Goal: Task Accomplishment & Management: Use online tool/utility

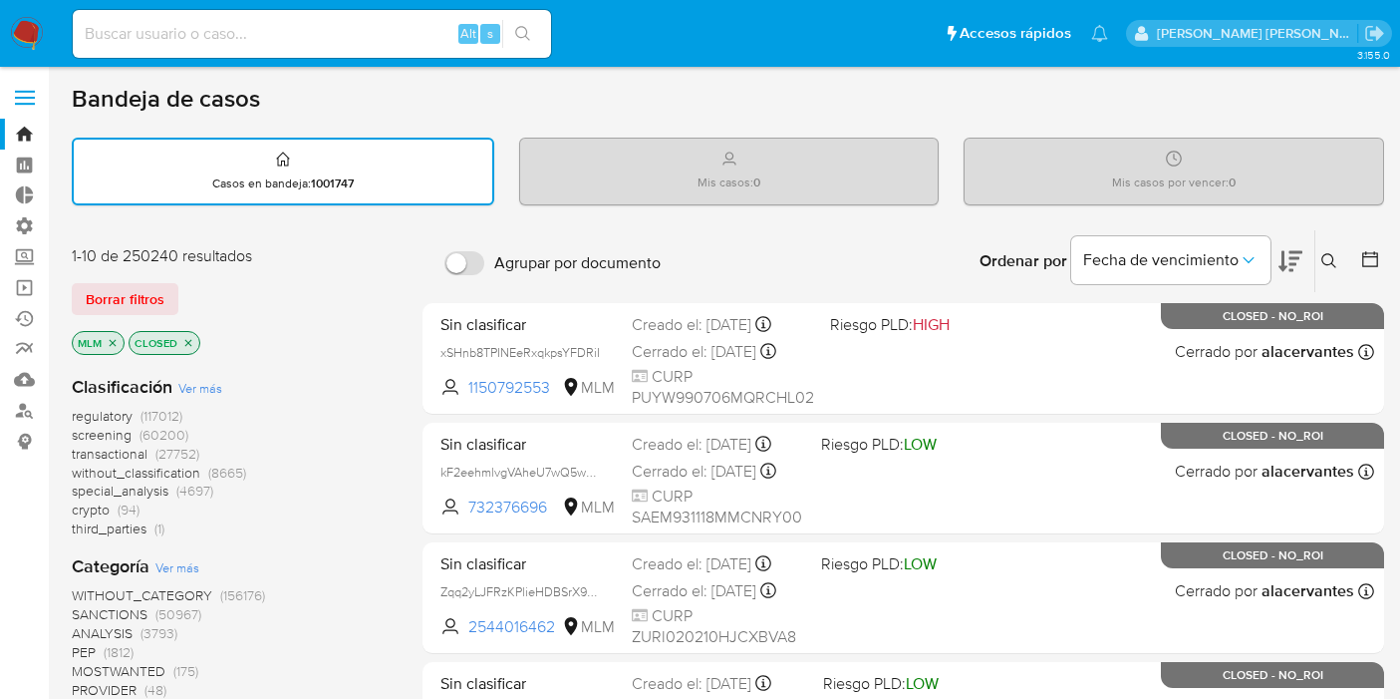
scroll to position [640, 0]
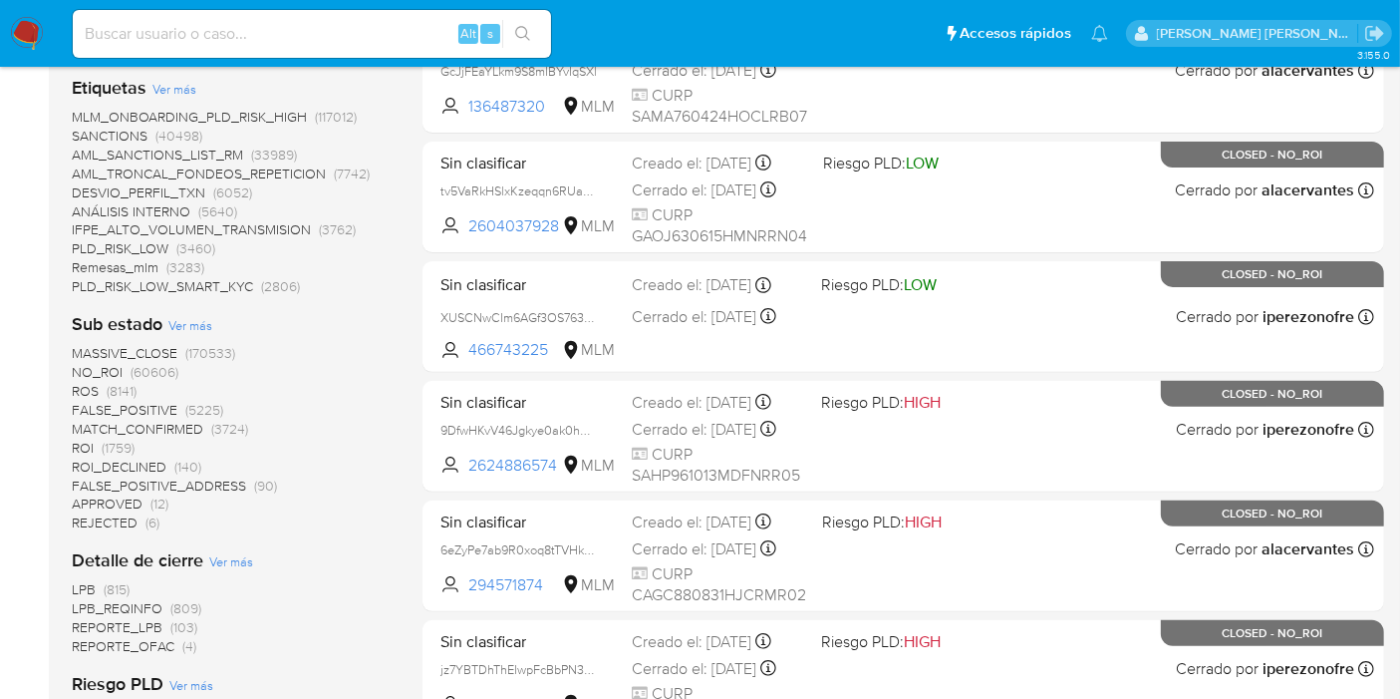
click at [284, 30] on input at bounding box center [312, 34] width 478 height 26
paste input "CkXY9slaTmxRk3D9JPAnXrmd"
type input "CkXY9slaTmxRk3D9JPAnXrmd"
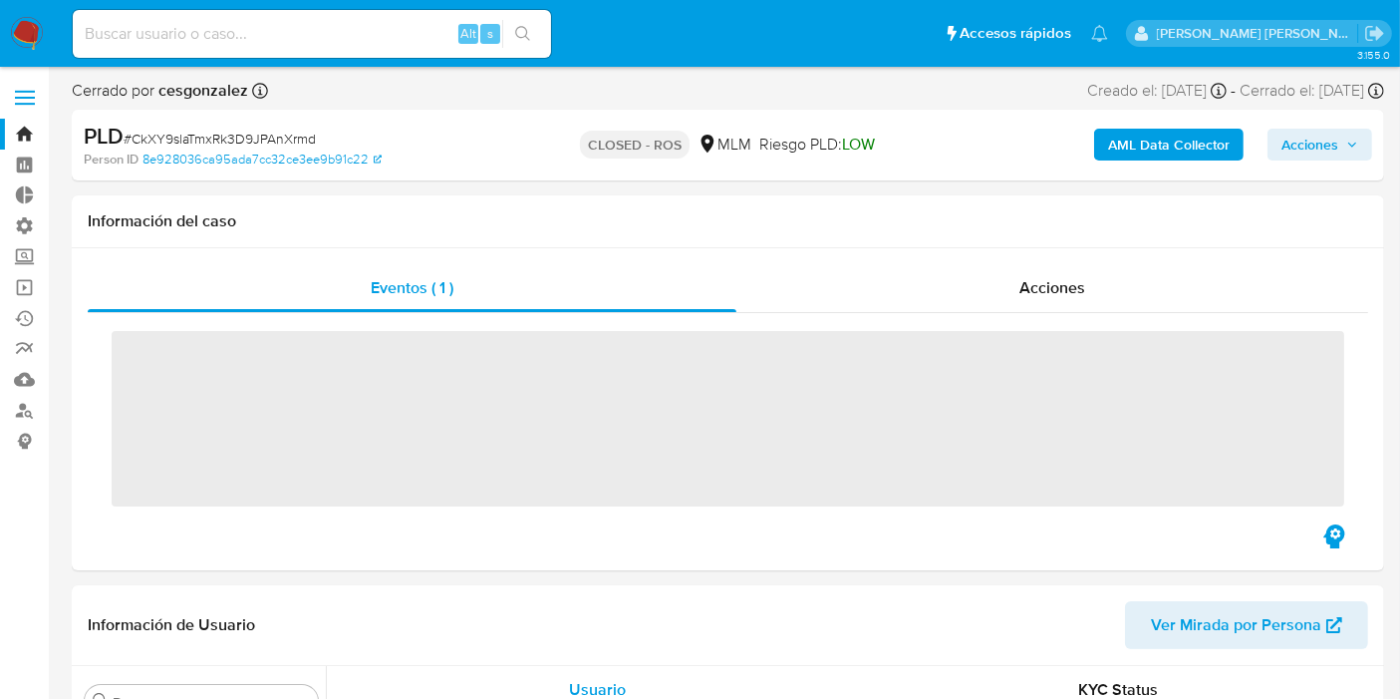
scroll to position [841, 0]
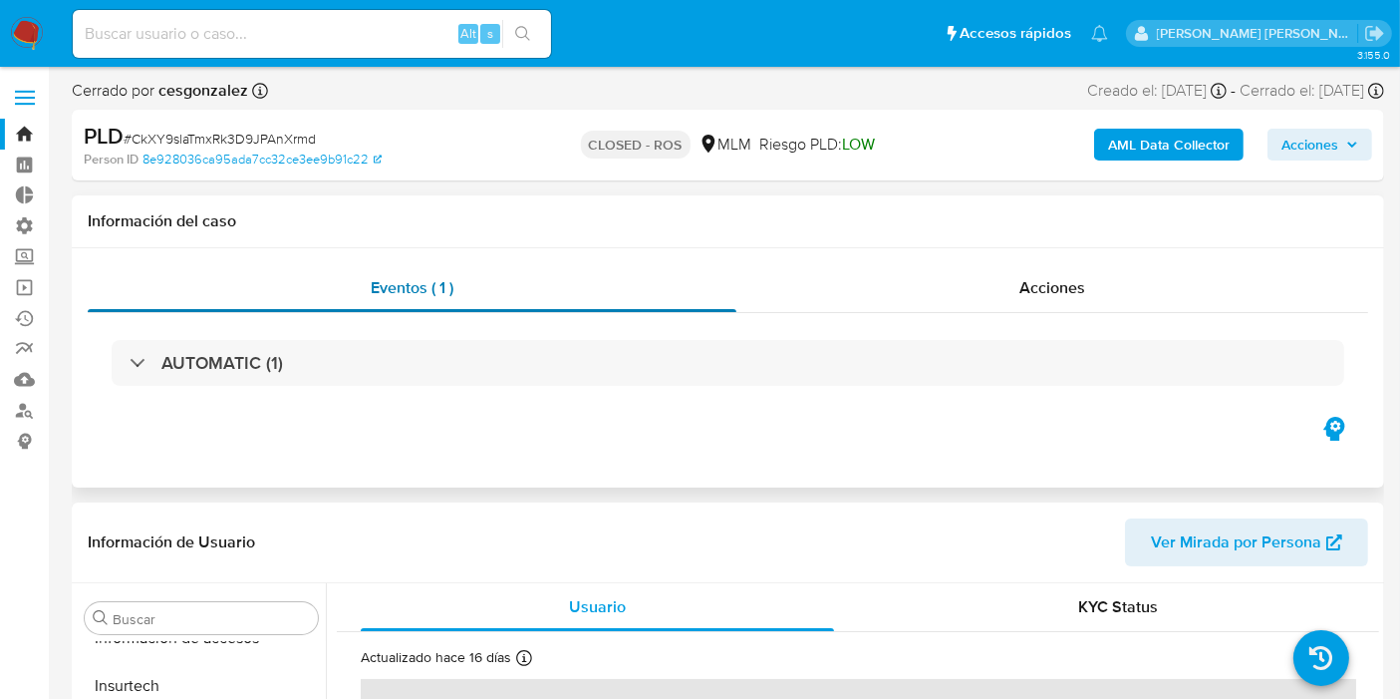
select select "10"
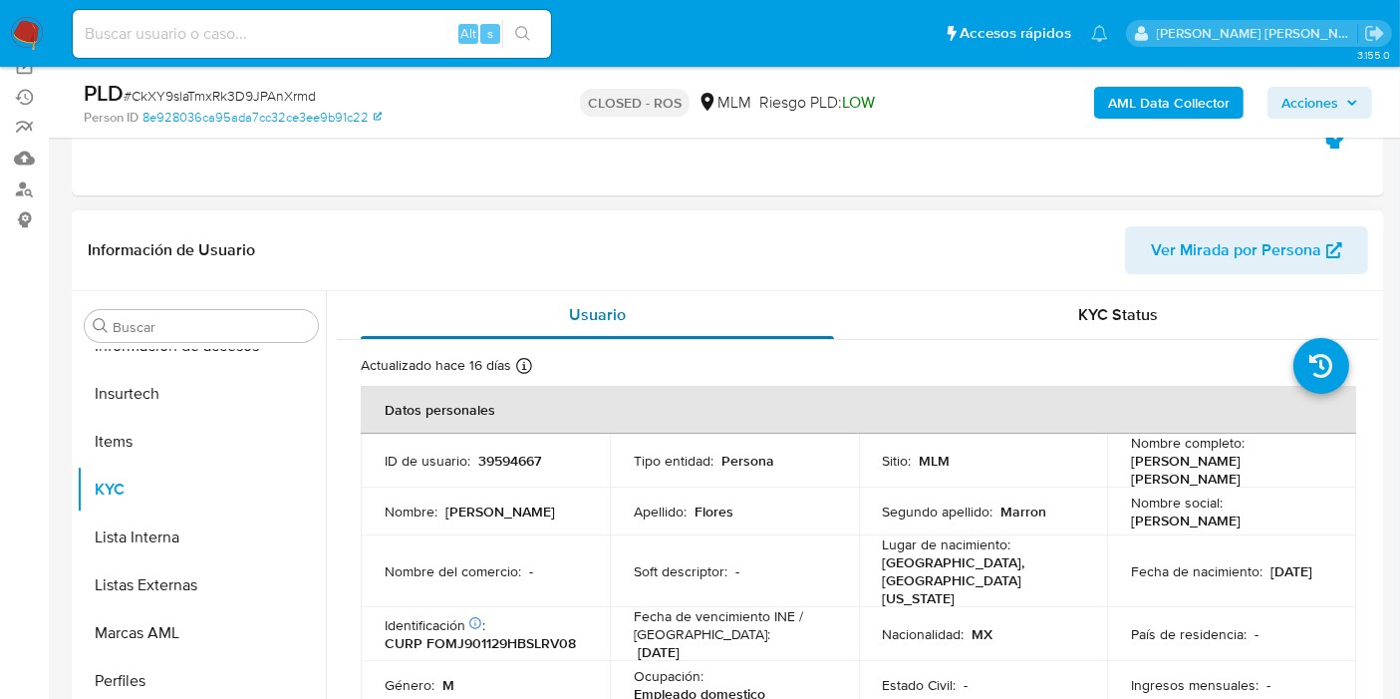
scroll to position [111, 0]
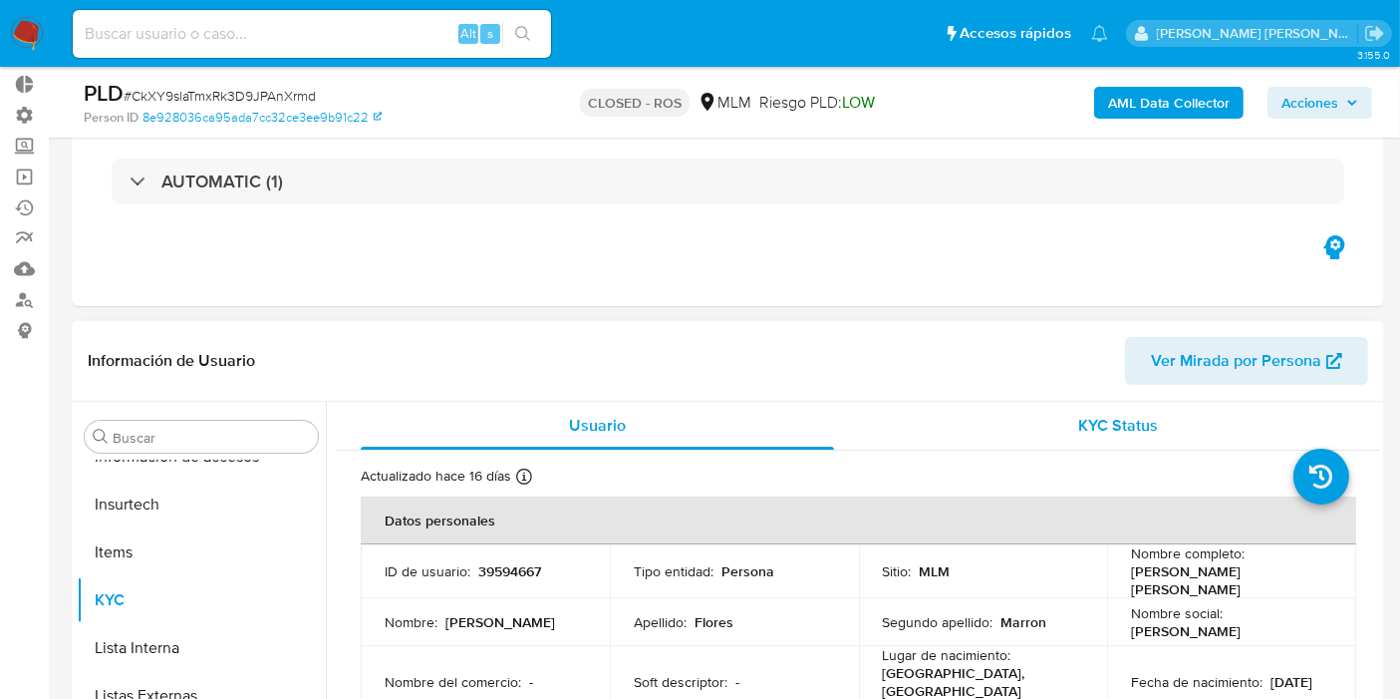
click at [1050, 416] on div "KYC Status" at bounding box center [1118, 426] width 473 height 48
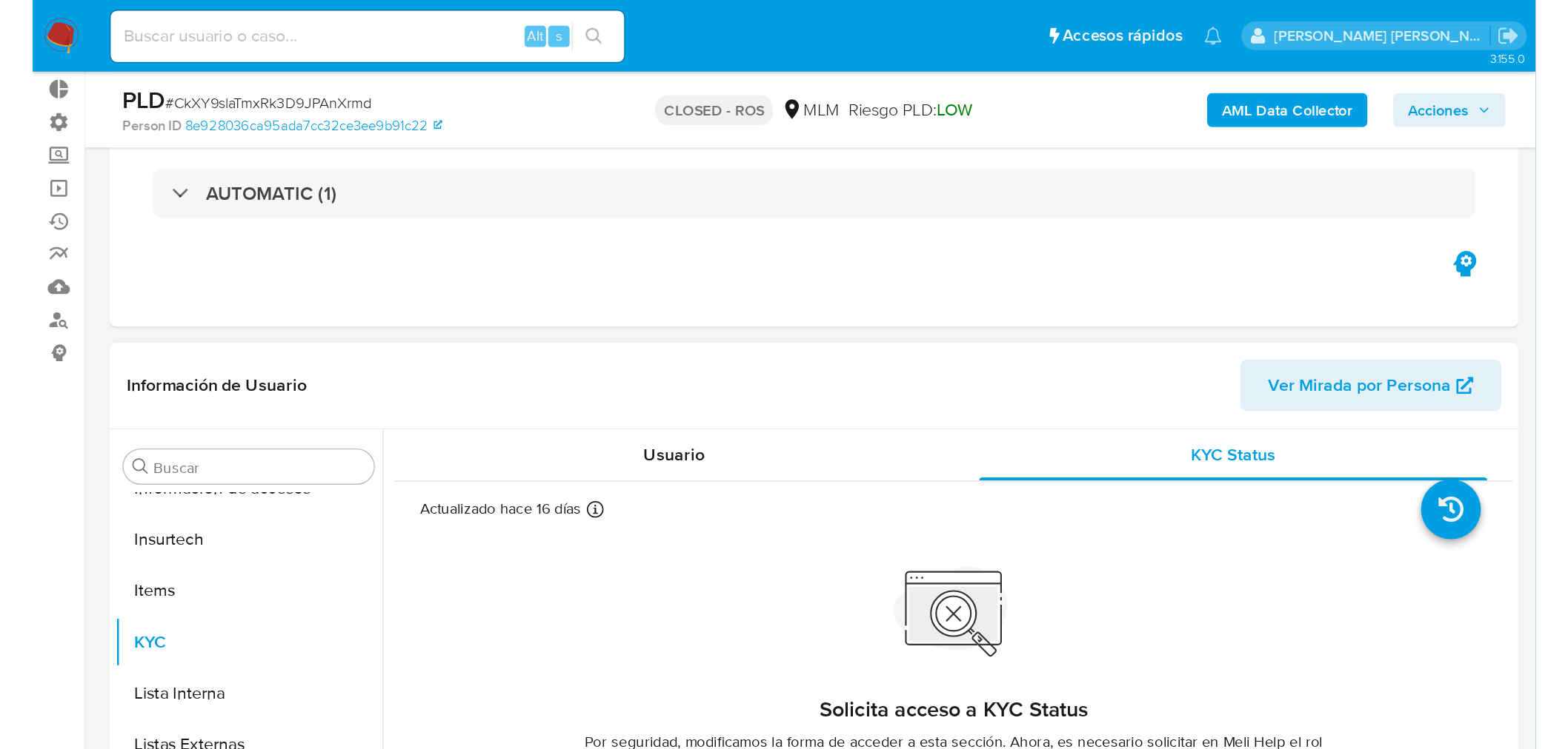
scroll to position [247, 0]
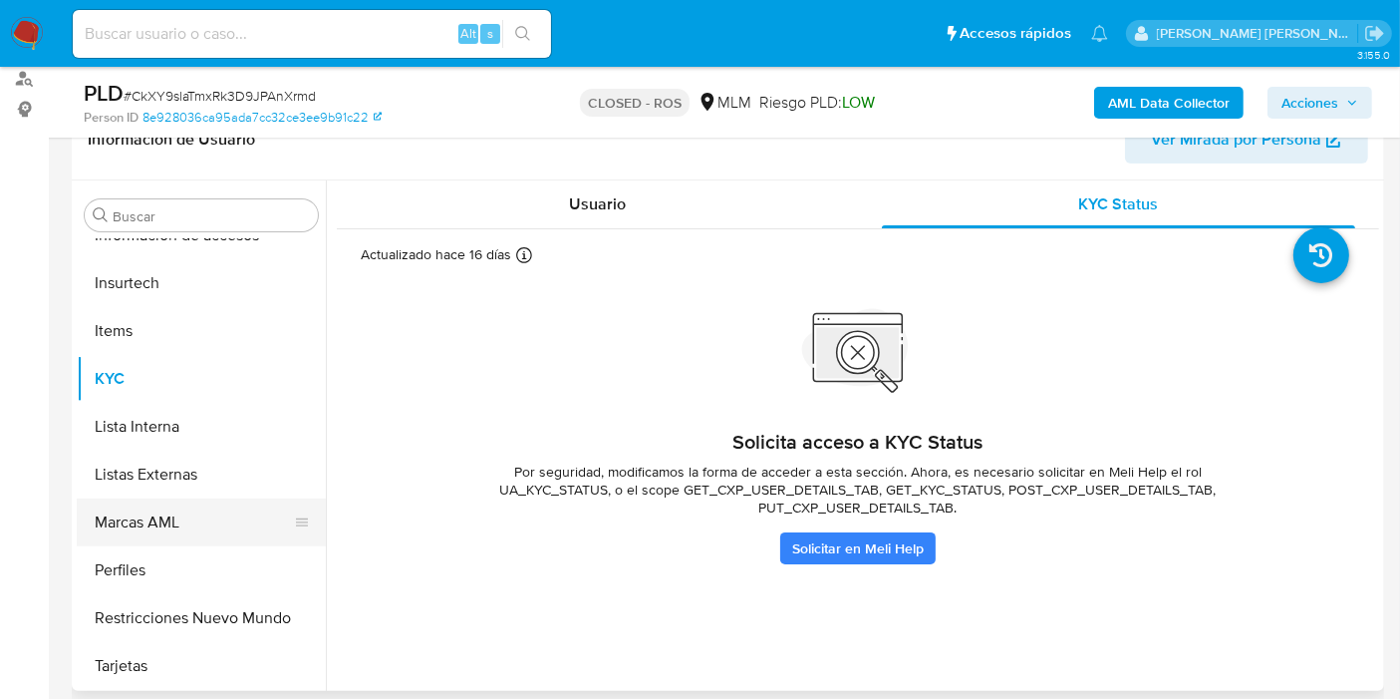
click at [148, 519] on button "Marcas AML" at bounding box center [193, 522] width 233 height 48
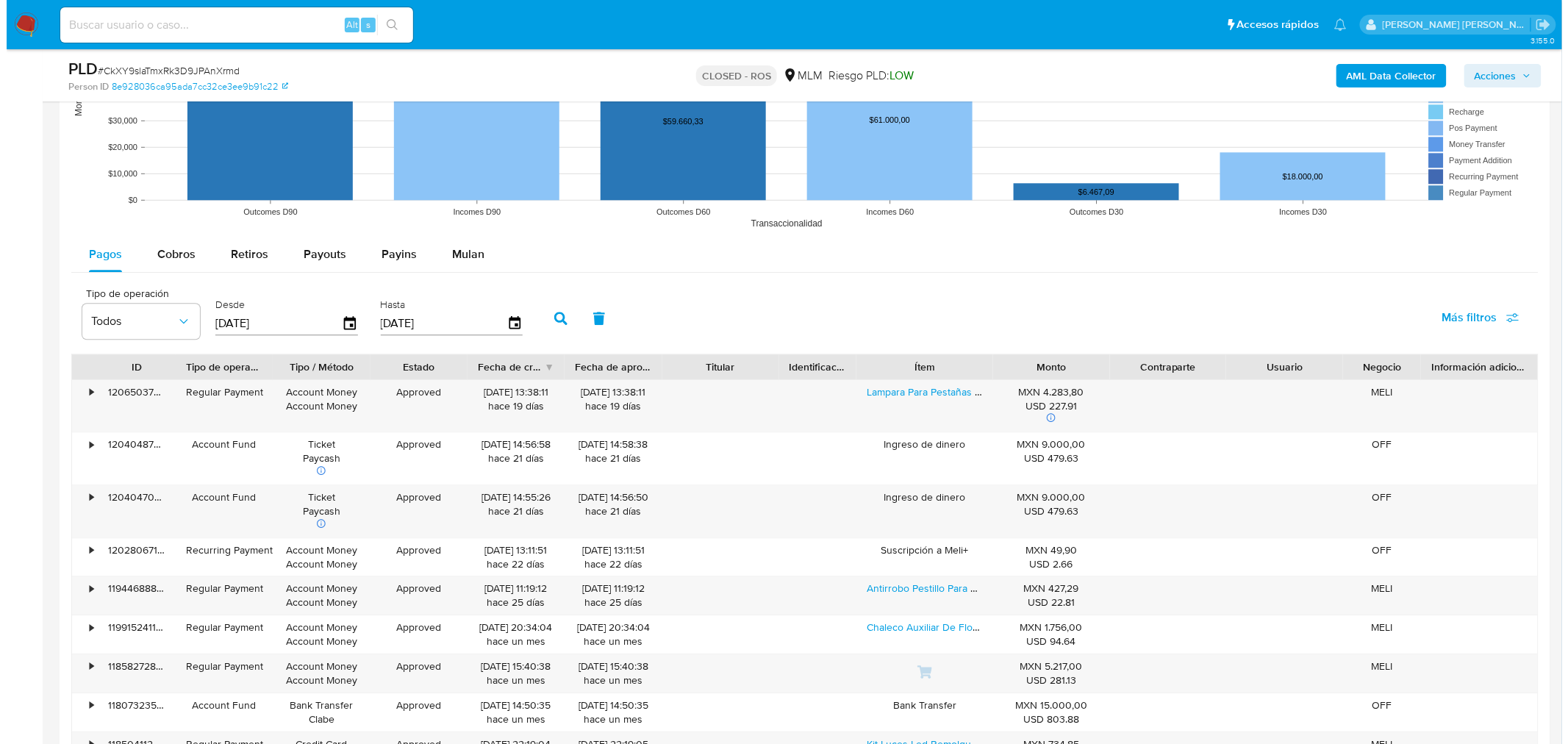
scroll to position [1471, 0]
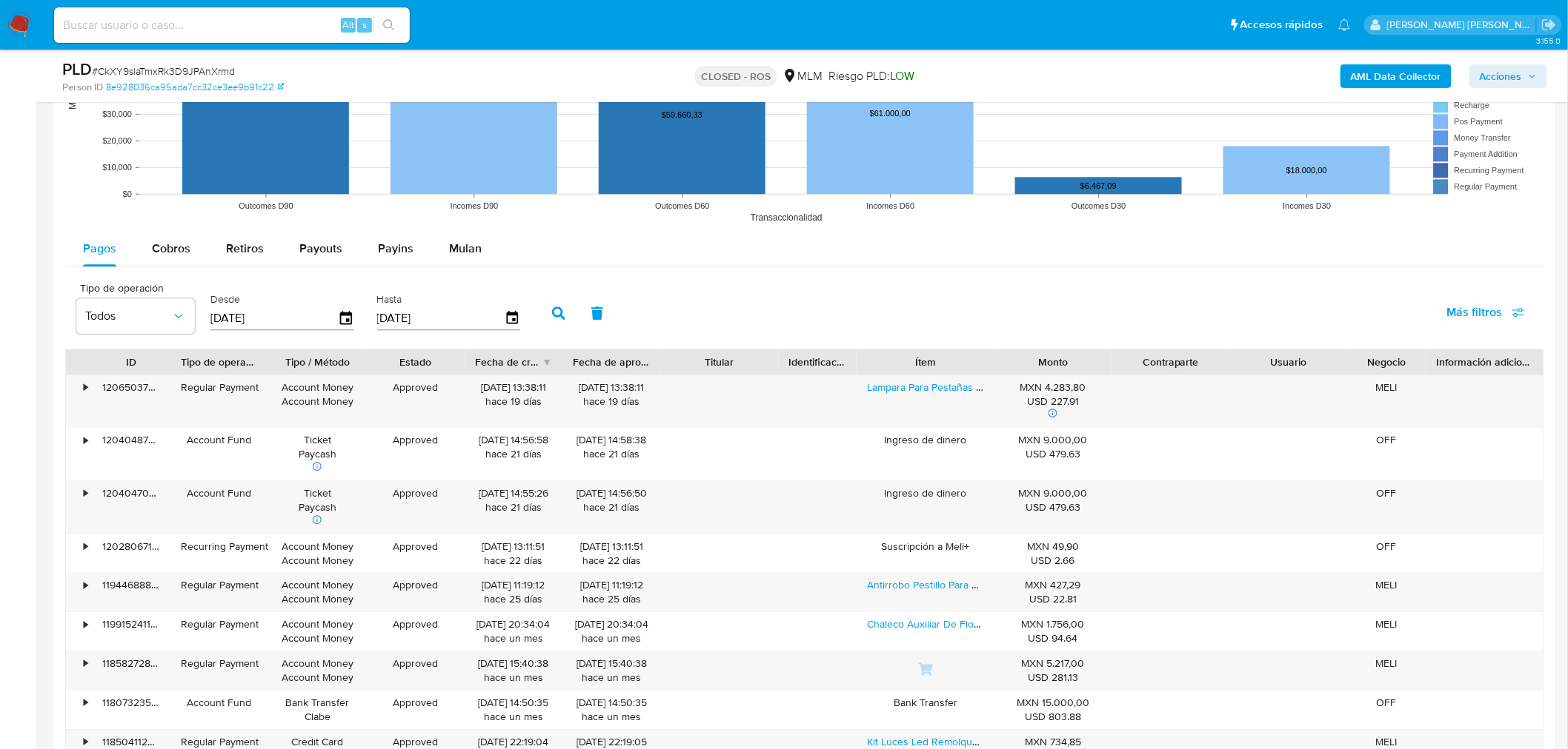
click at [1040, 363] on div "Contraparte" at bounding box center [1171, 362] width 97 height 15
click at [462, 255] on span "Mulan" at bounding box center [465, 248] width 33 height 17
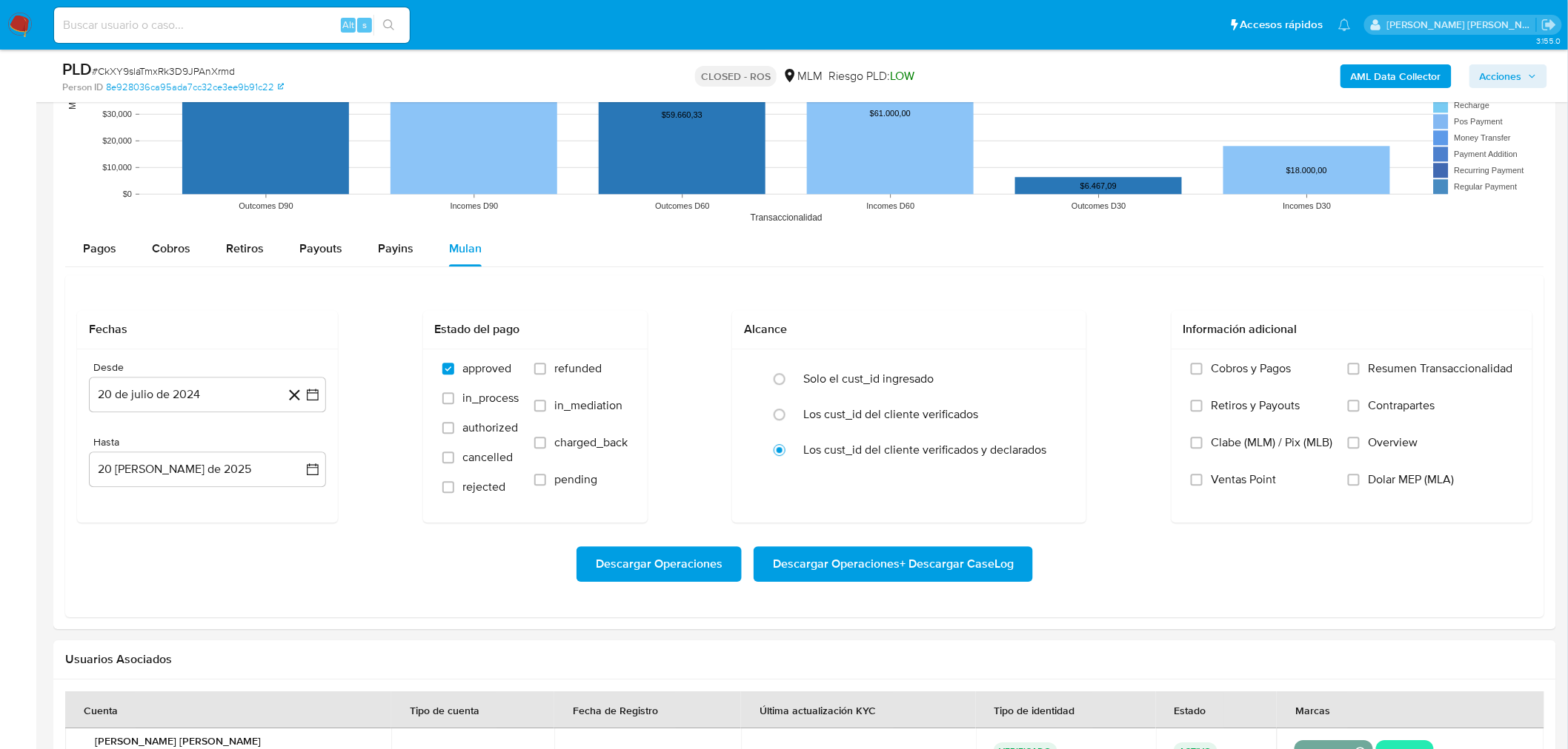
click at [1040, 79] on b "AML Data Collector" at bounding box center [1396, 77] width 91 height 24
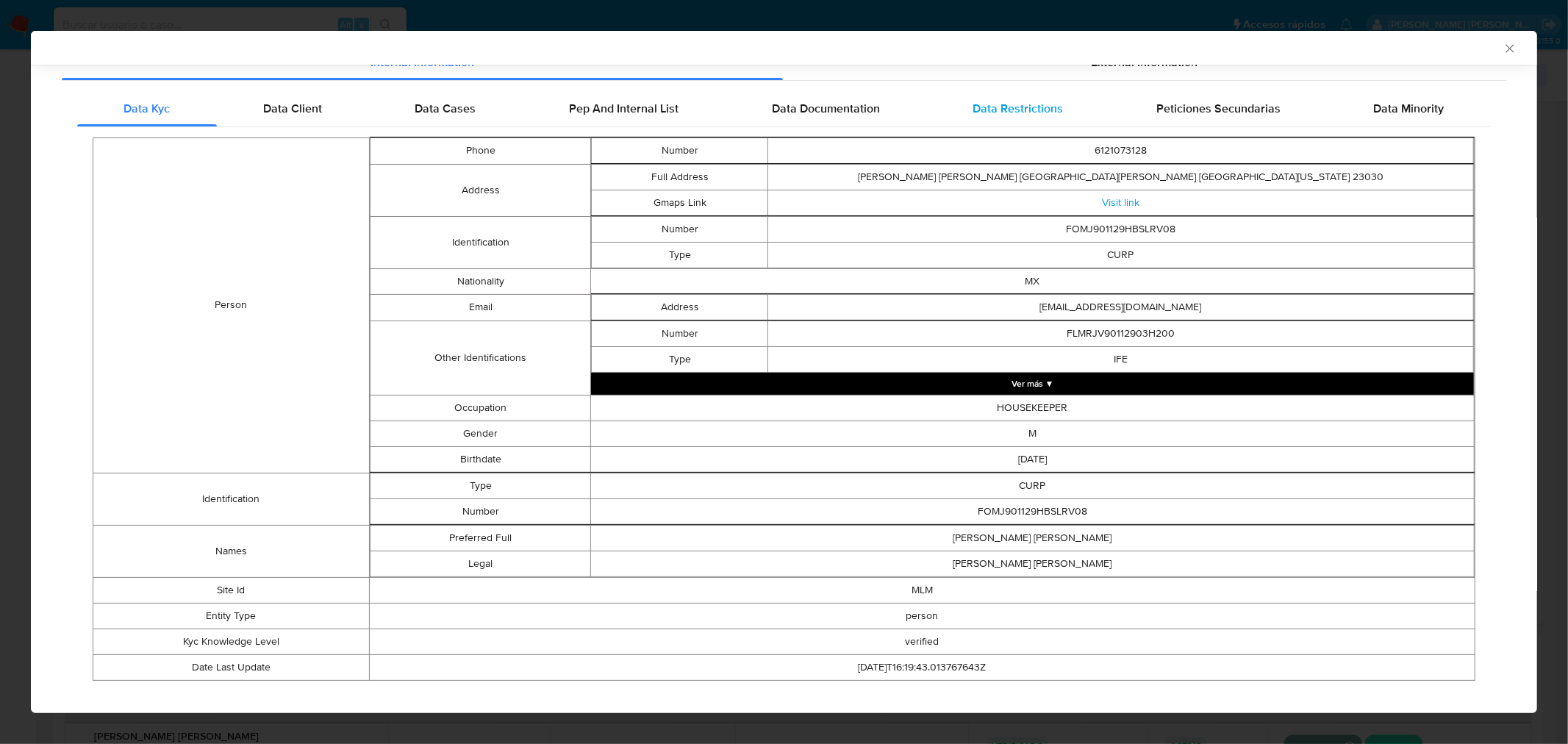
scroll to position [187, 0]
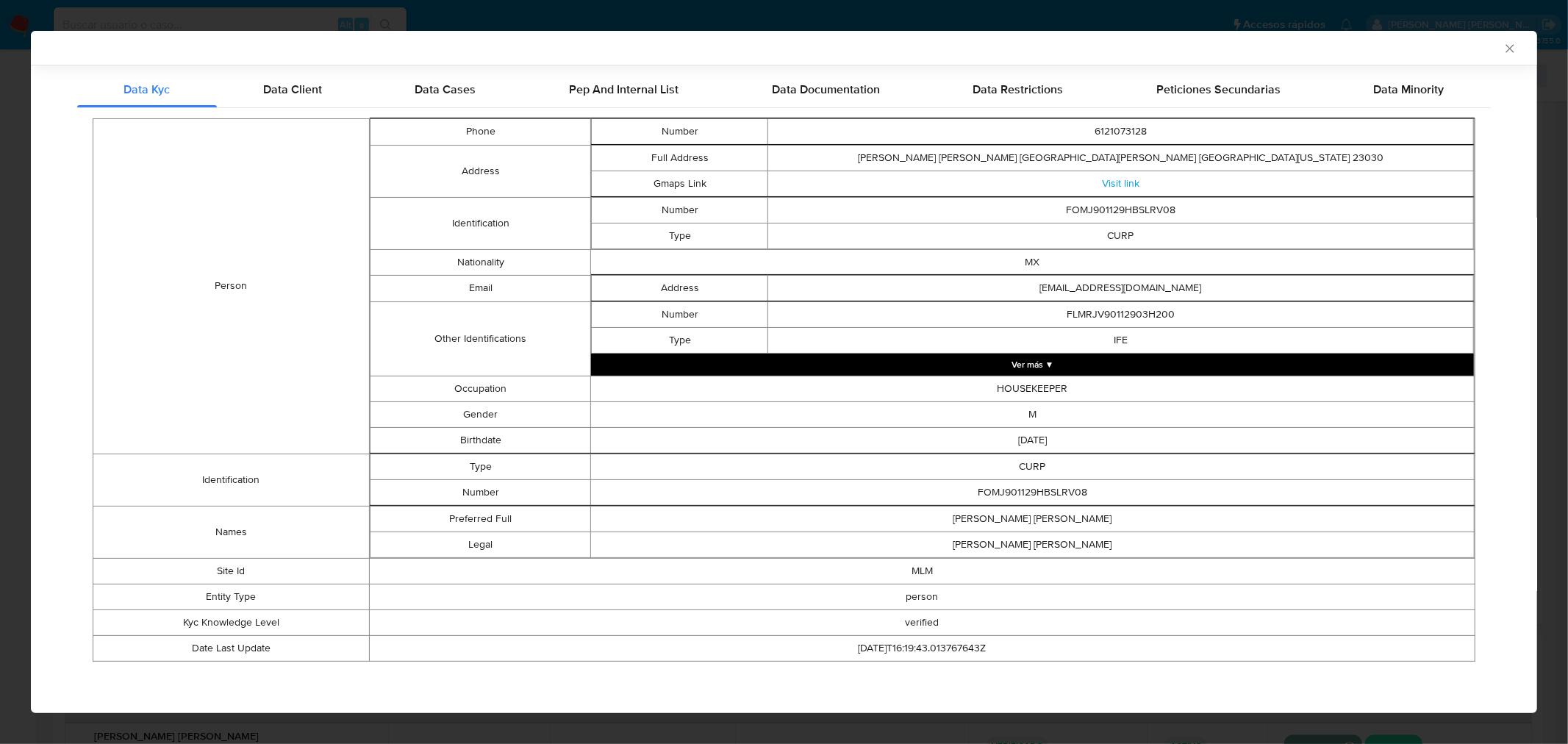
click at [1032, 365] on button "Ver más ▼" at bounding box center [1032, 365] width 883 height 22
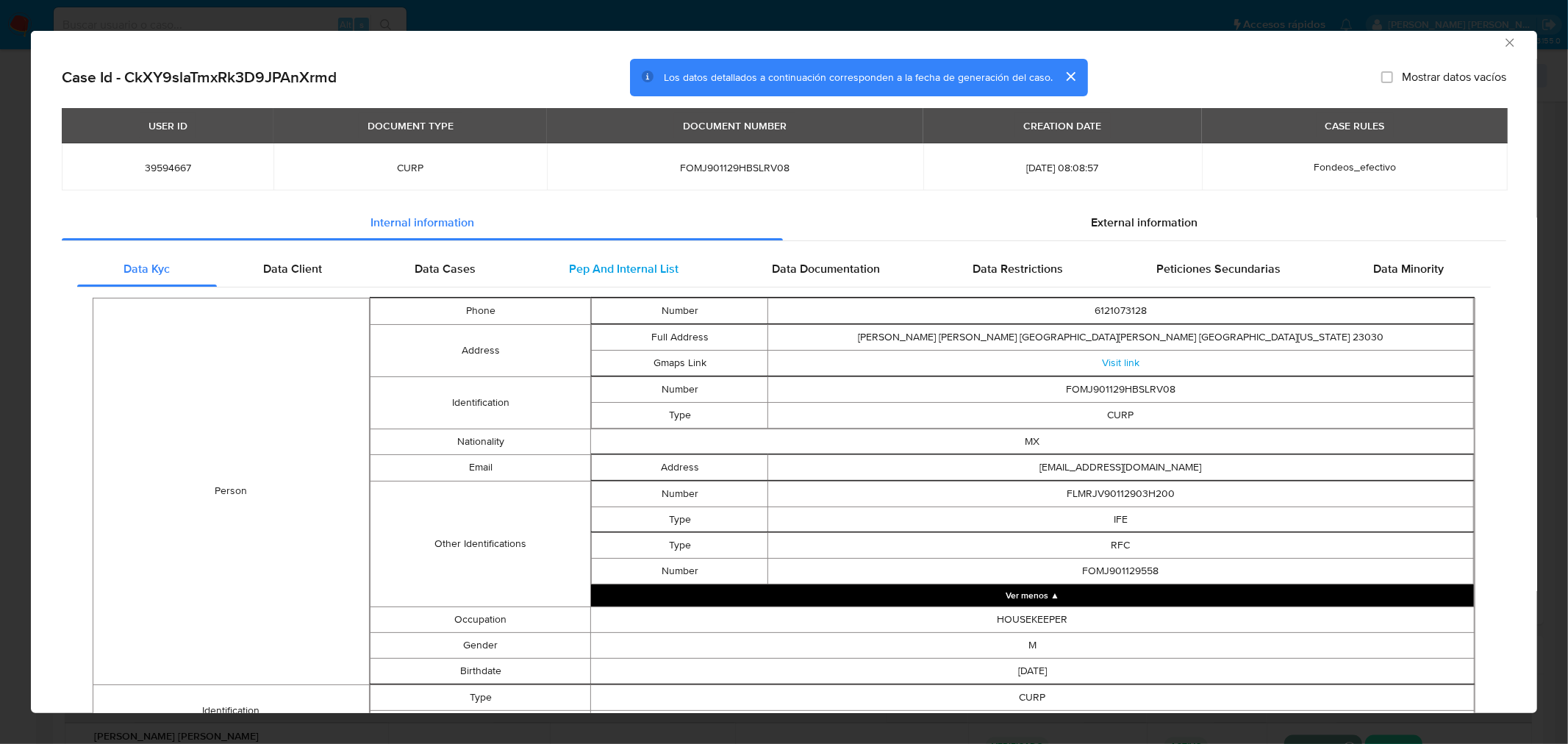
scroll to position [0, 0]
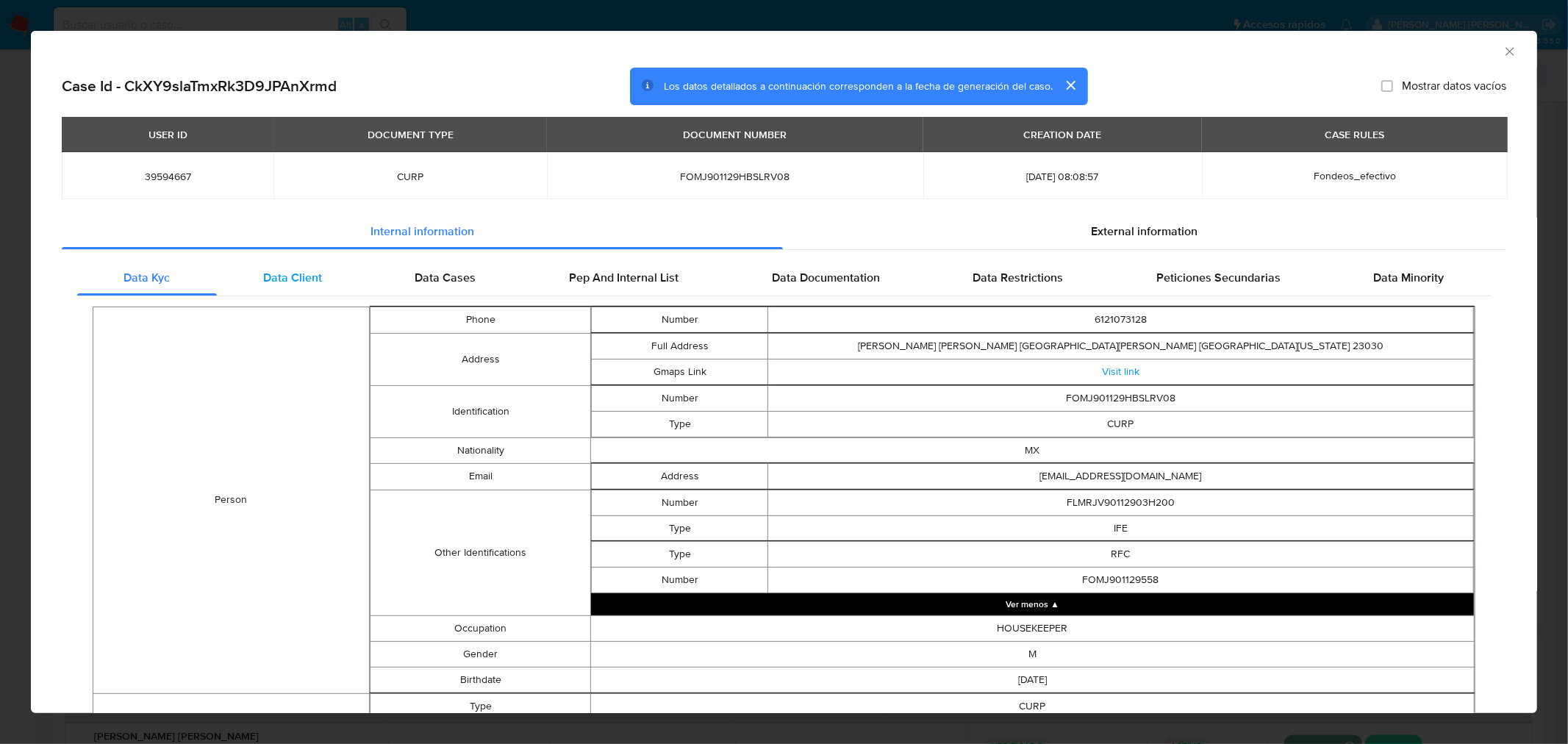
click at [282, 291] on div "Data Client" at bounding box center [293, 278] width 152 height 35
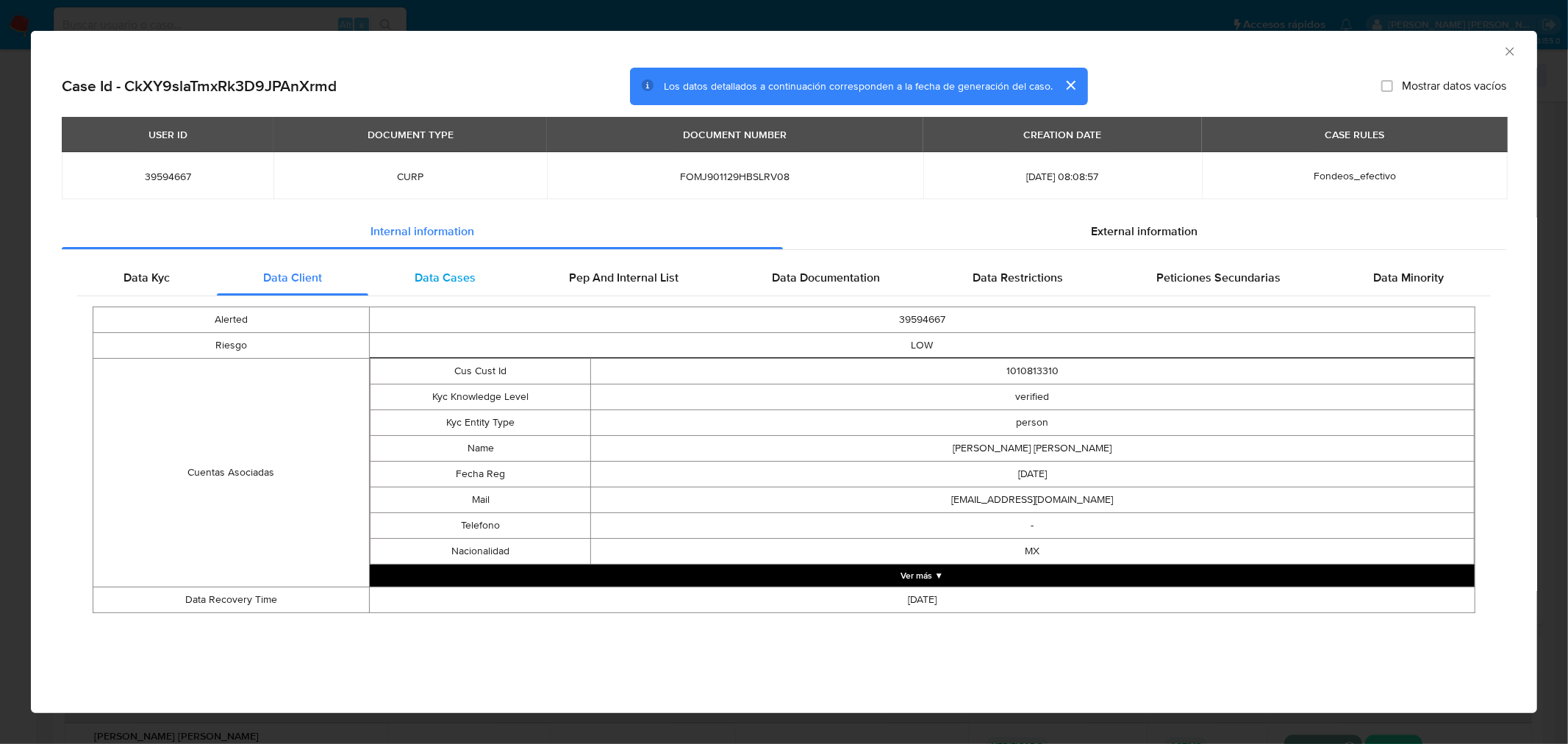
click at [457, 276] on span "Data Cases" at bounding box center [446, 278] width 61 height 17
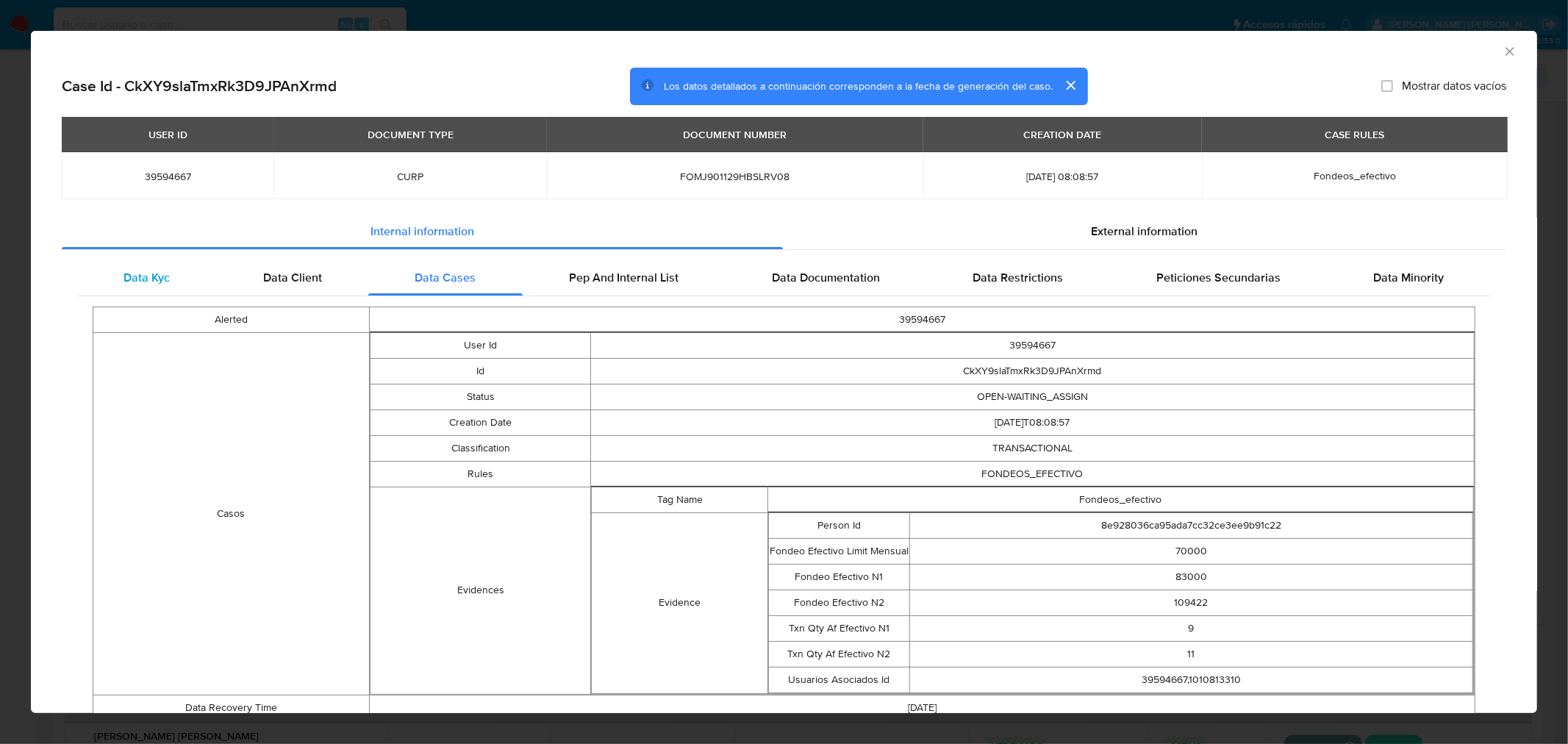
click at [159, 269] on span "Data Kyc" at bounding box center [146, 278] width 46 height 17
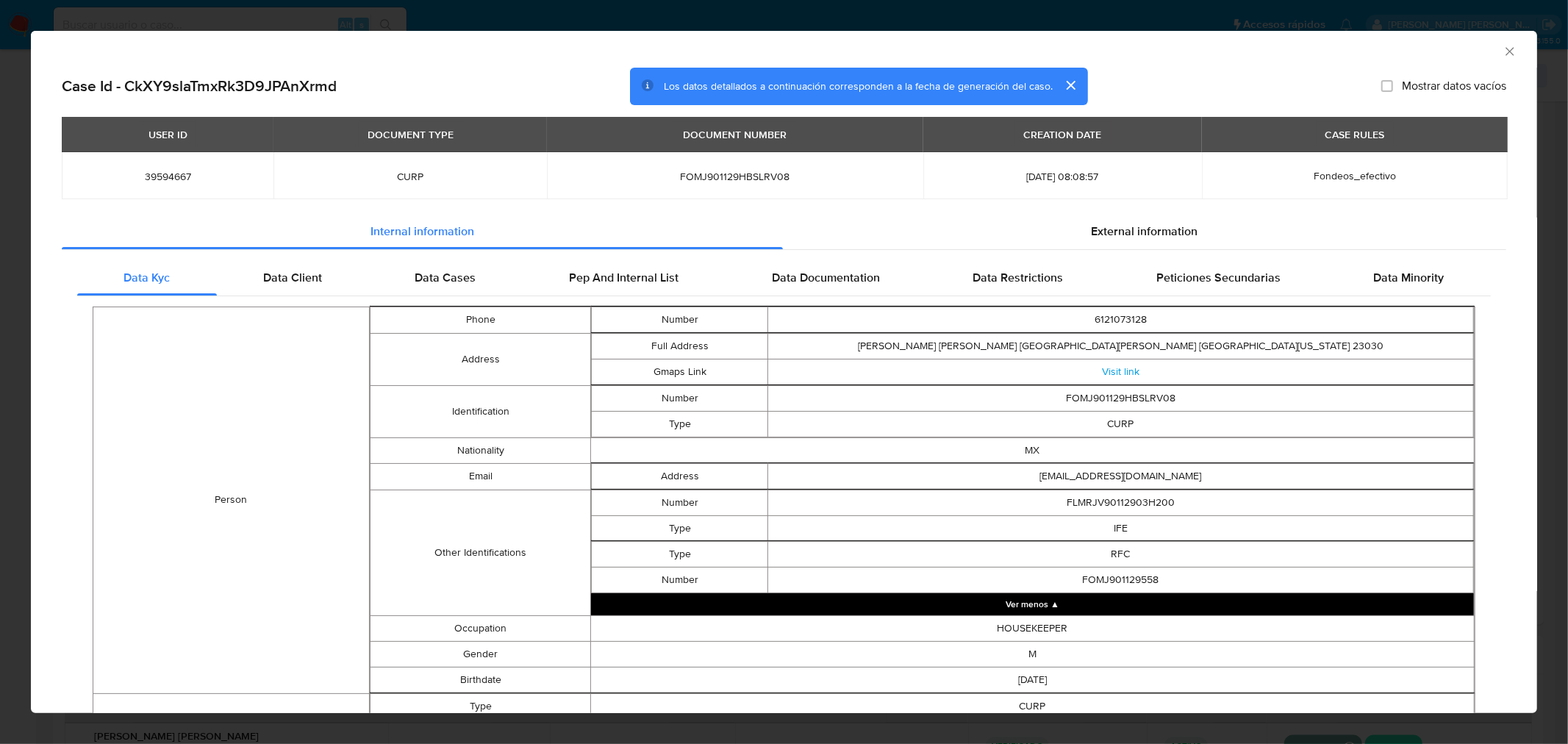
click at [1032, 81] on button "cerrar" at bounding box center [1071, 86] width 35 height 35
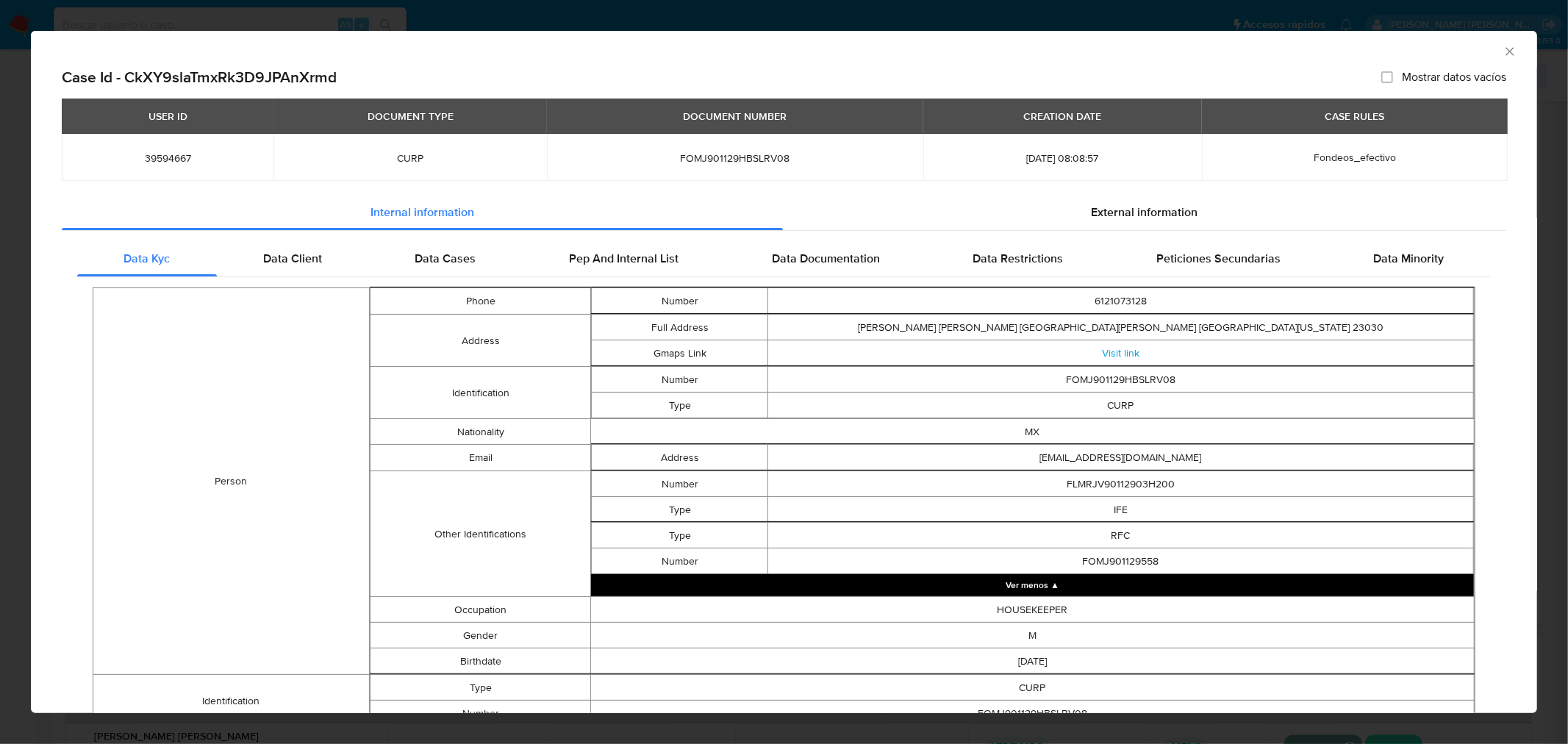
click at [1032, 55] on icon "Cerrar ventana" at bounding box center [1510, 52] width 15 height 15
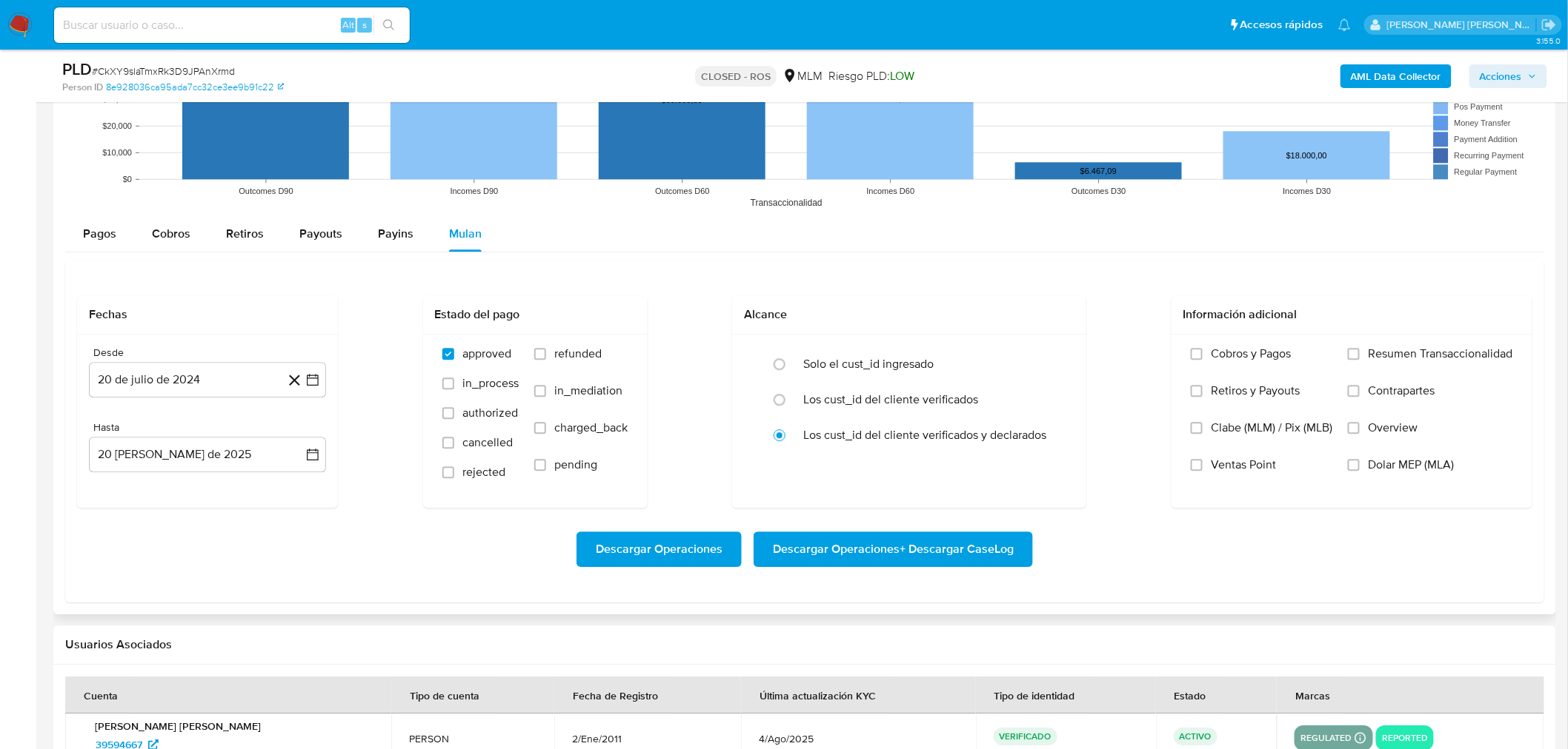
scroll to position [1390, 0]
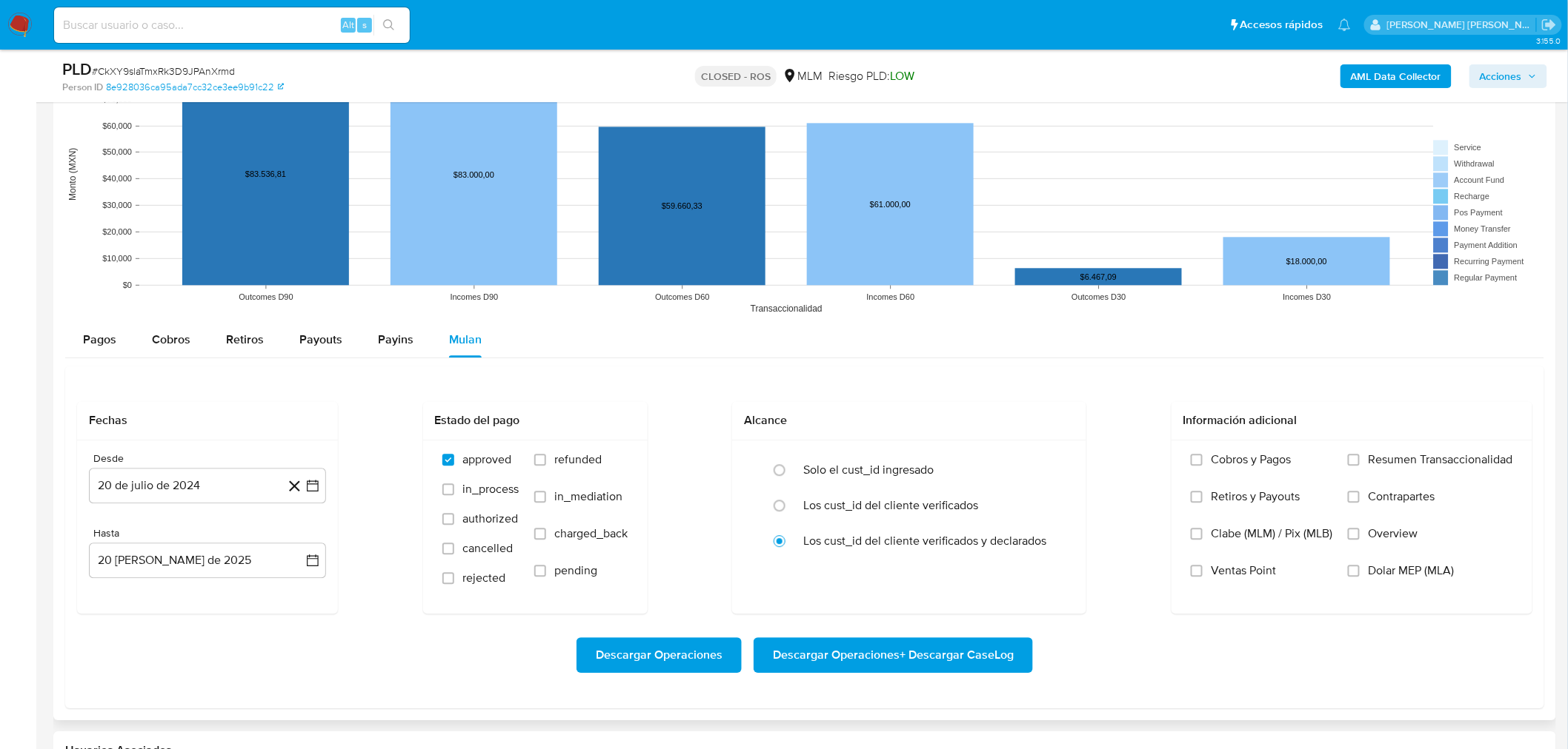
click at [679, 519] on span "Descargar Operaciones" at bounding box center [659, 655] width 126 height 33
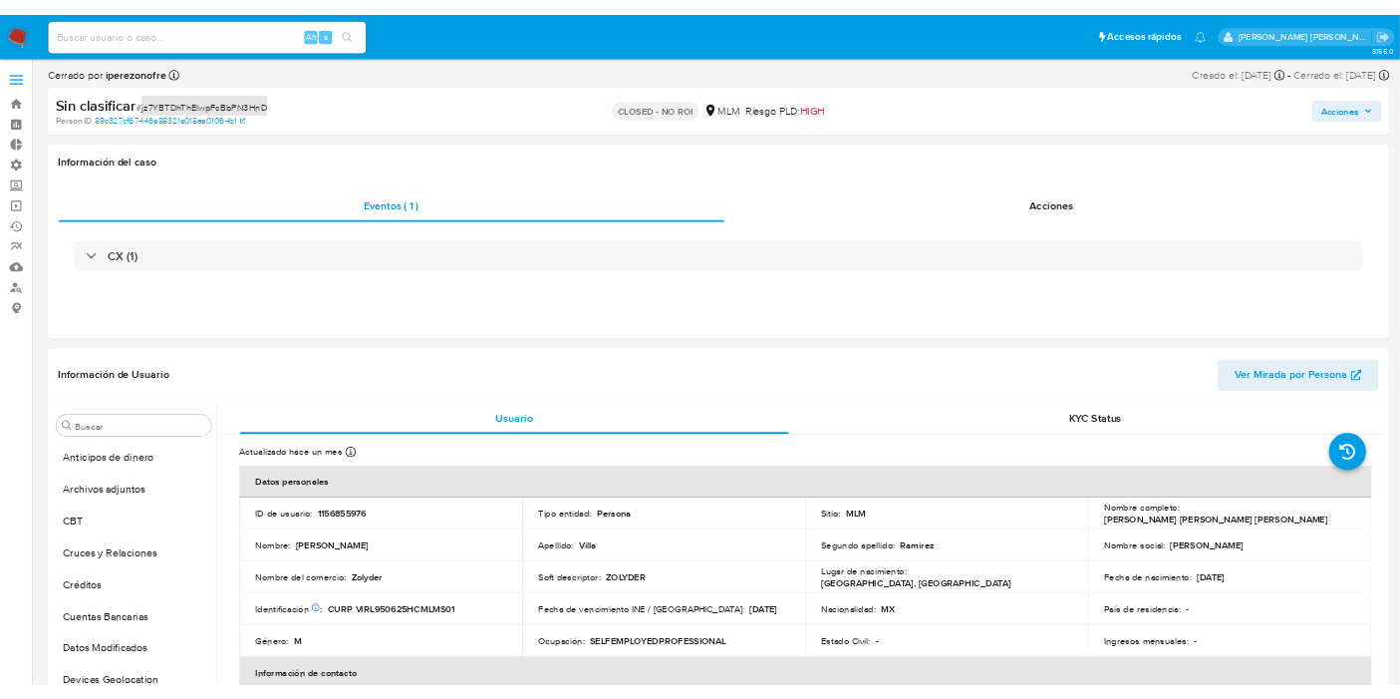
scroll to position [841, 0]
